Goal: Transaction & Acquisition: Purchase product/service

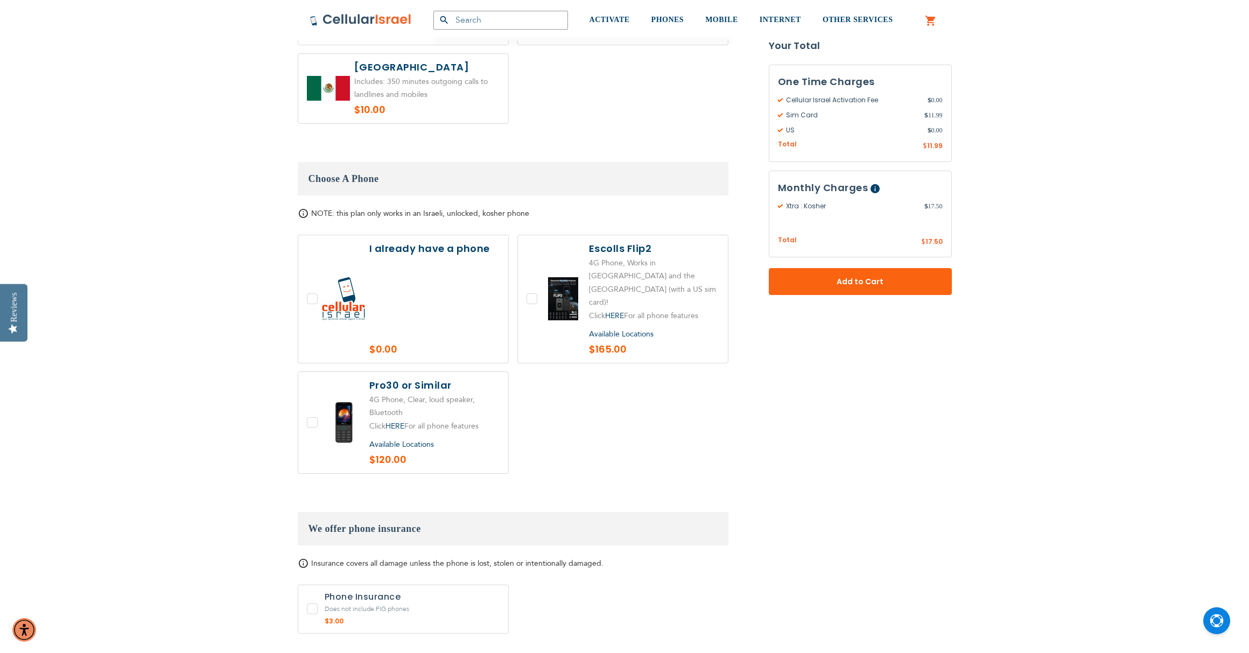
scroll to position [1118, 0]
click at [571, 275] on label at bounding box center [623, 299] width 210 height 128
checkbox input "true"
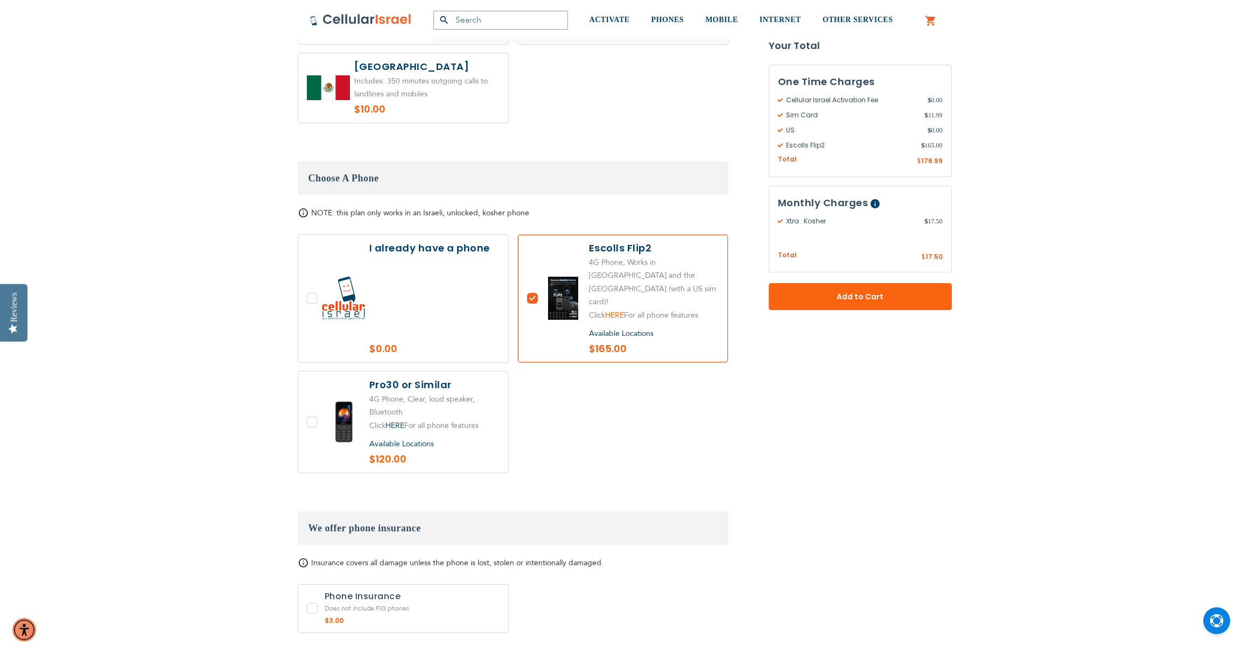
click at [613, 310] on link "HERE" at bounding box center [614, 315] width 19 height 10
click at [393, 421] on link "HERE" at bounding box center [395, 426] width 19 height 10
click at [621, 310] on link "HERE" at bounding box center [614, 315] width 19 height 10
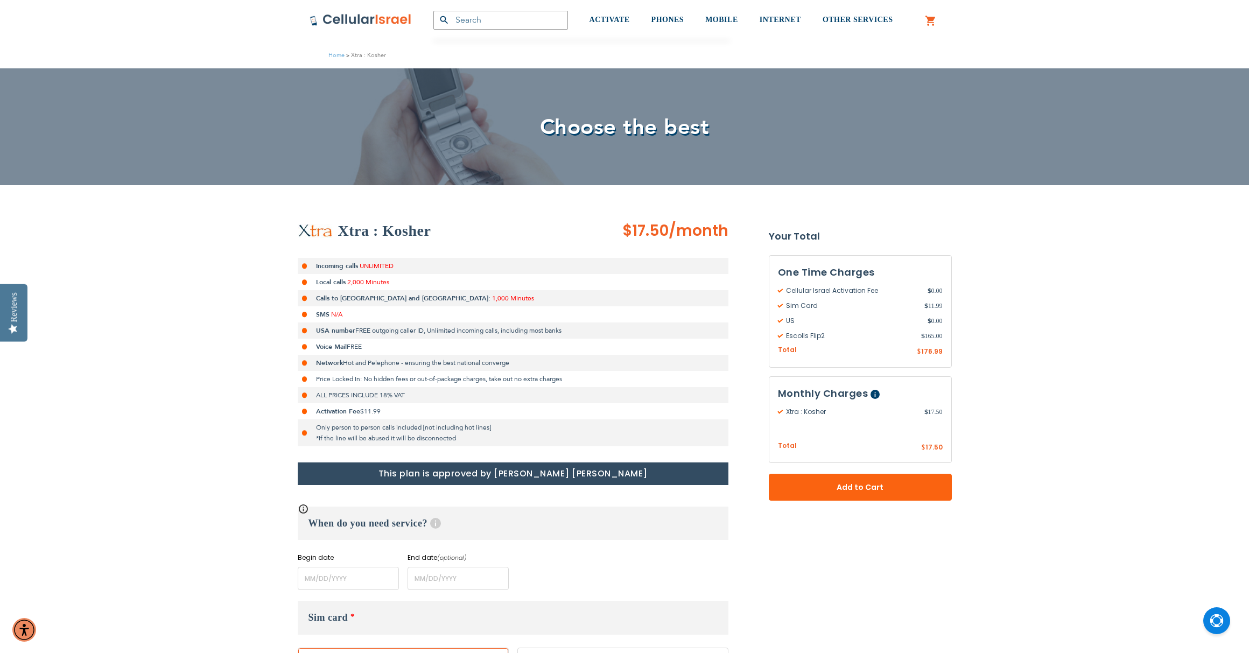
scroll to position [0, 0]
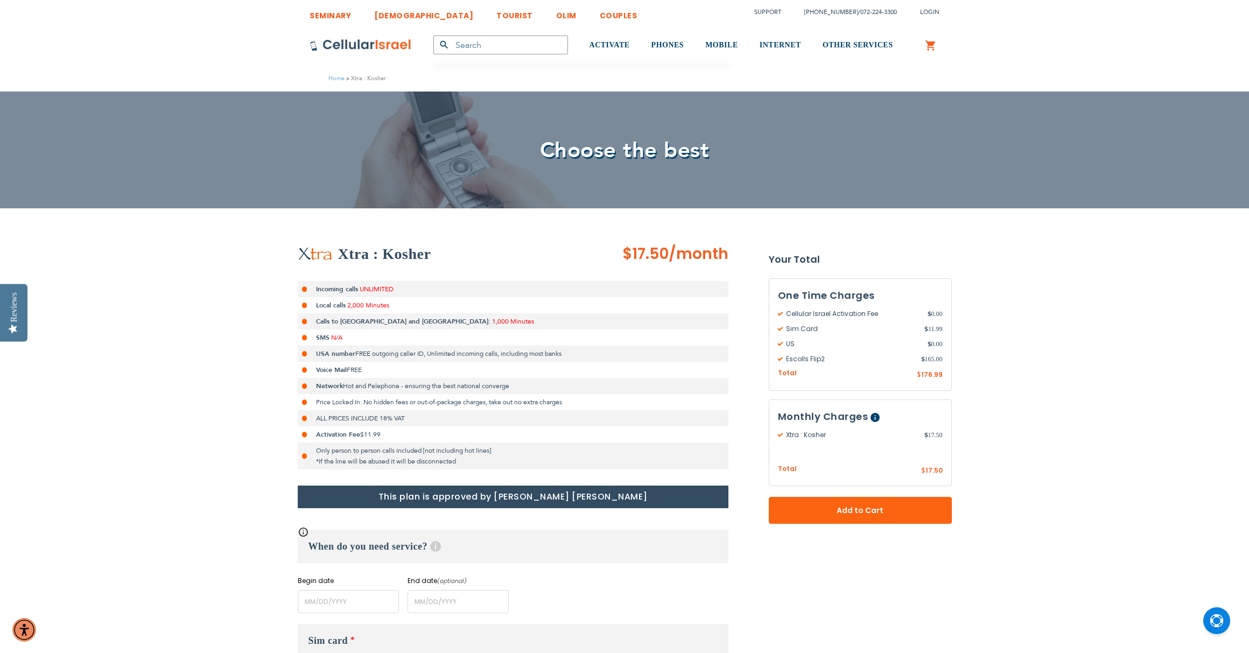
drag, startPoint x: 492, startPoint y: 498, endPoint x: 661, endPoint y: 496, distance: 169.6
click at [661, 496] on h1 "This plan is approved by [PERSON_NAME] [PERSON_NAME]" at bounding box center [513, 497] width 431 height 23
